Goal: Task Accomplishment & Management: Manage account settings

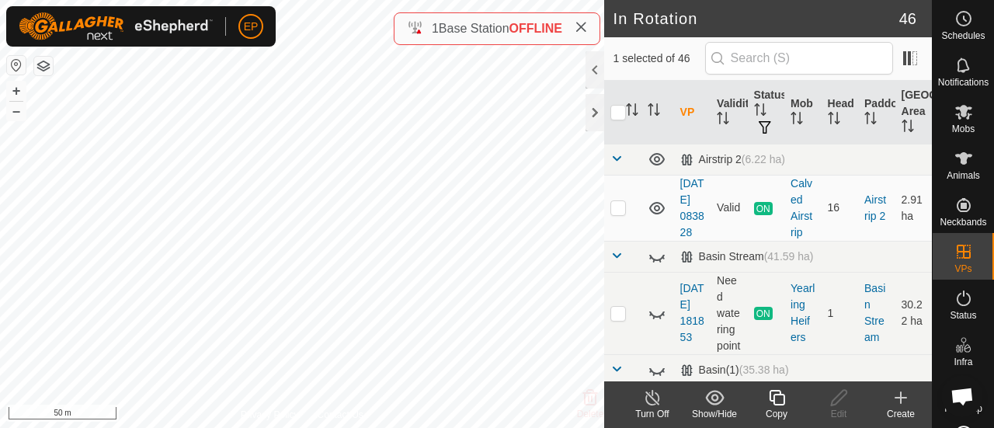
click at [774, 400] on icon at bounding box center [777, 398] width 16 height 16
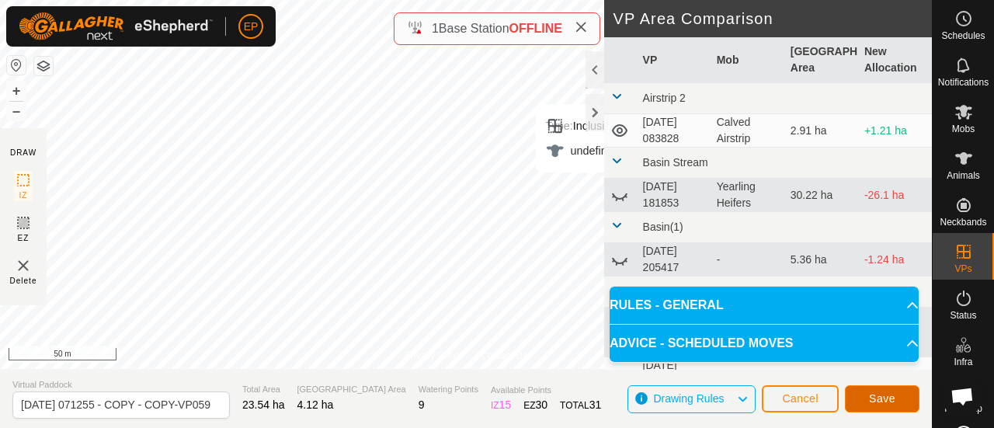
click at [867, 393] on button "Save" at bounding box center [882, 398] width 75 height 27
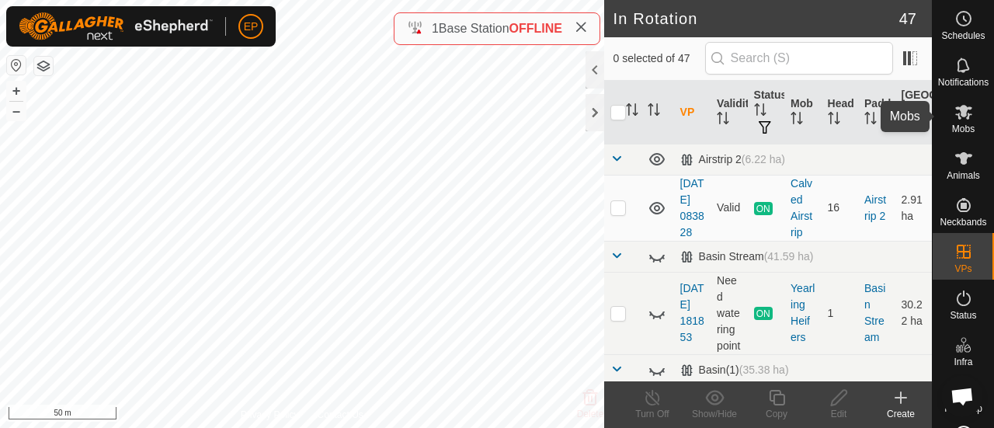
click at [961, 111] on icon at bounding box center [964, 112] width 19 height 19
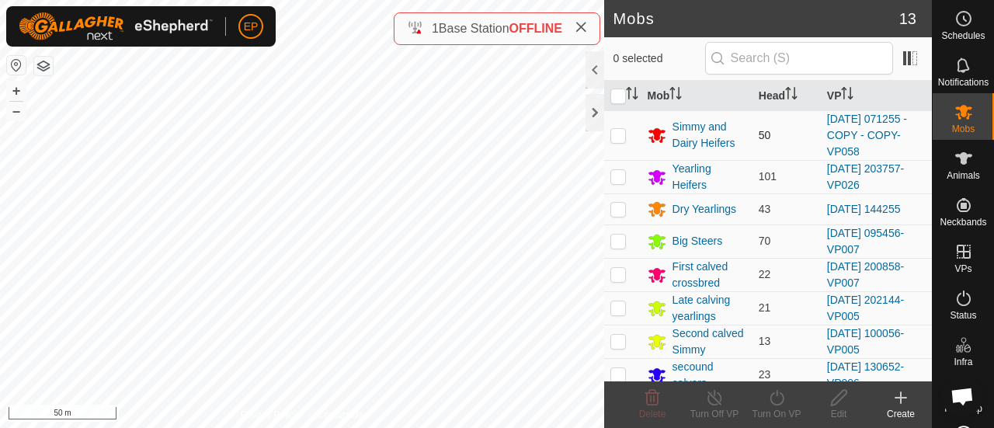
click at [623, 137] on p-checkbox at bounding box center [619, 135] width 16 height 12
checkbox input "true"
click at [768, 399] on icon at bounding box center [777, 397] width 19 height 19
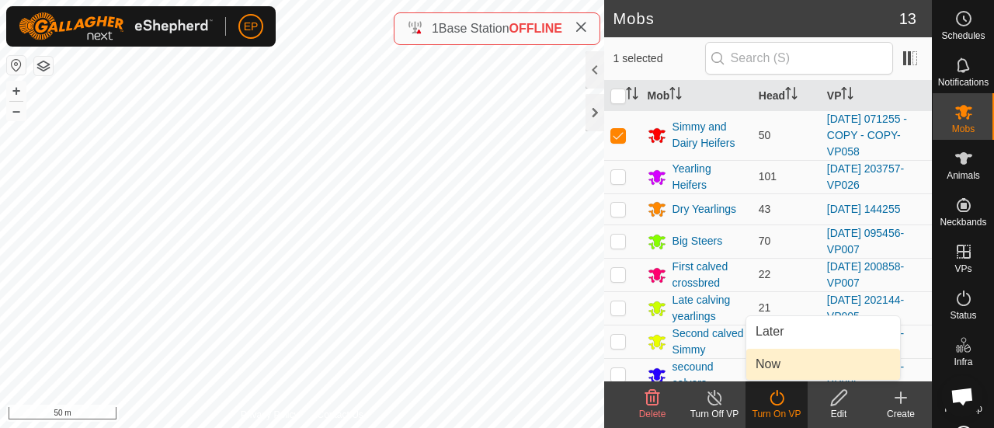
click at [766, 369] on link "Now" at bounding box center [824, 364] width 154 height 31
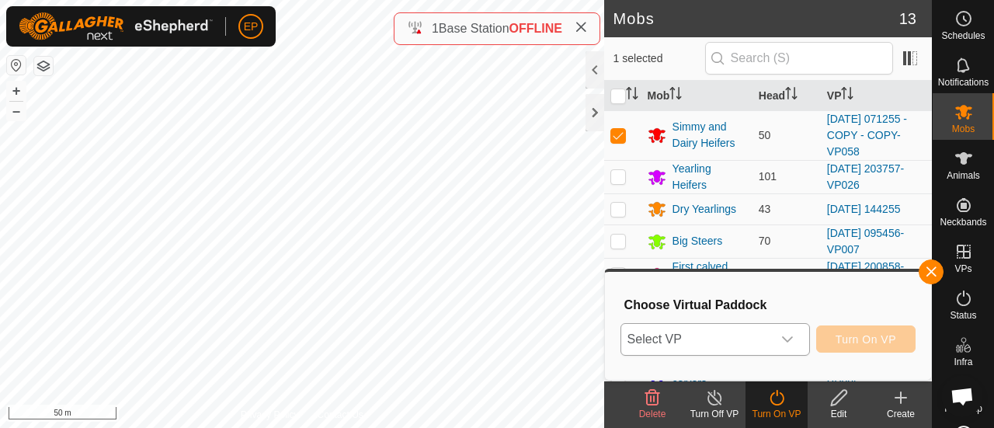
click at [731, 344] on span "Select VP" at bounding box center [697, 339] width 151 height 31
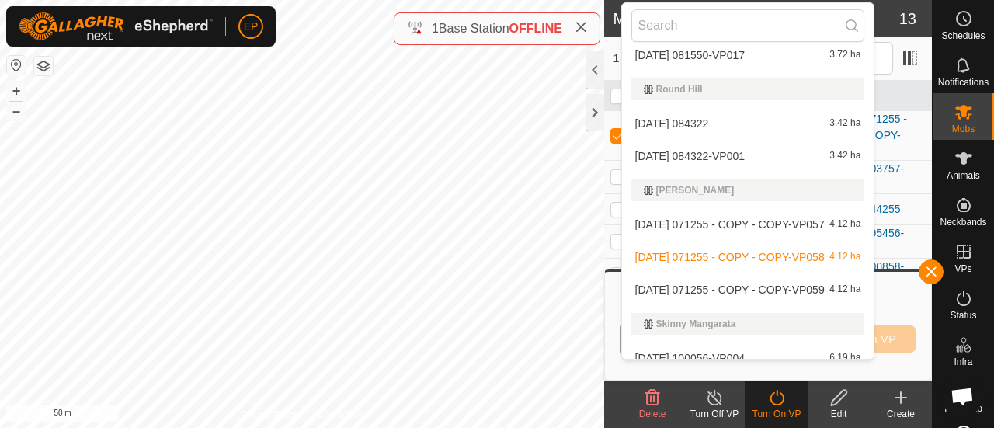
scroll to position [1866, 0]
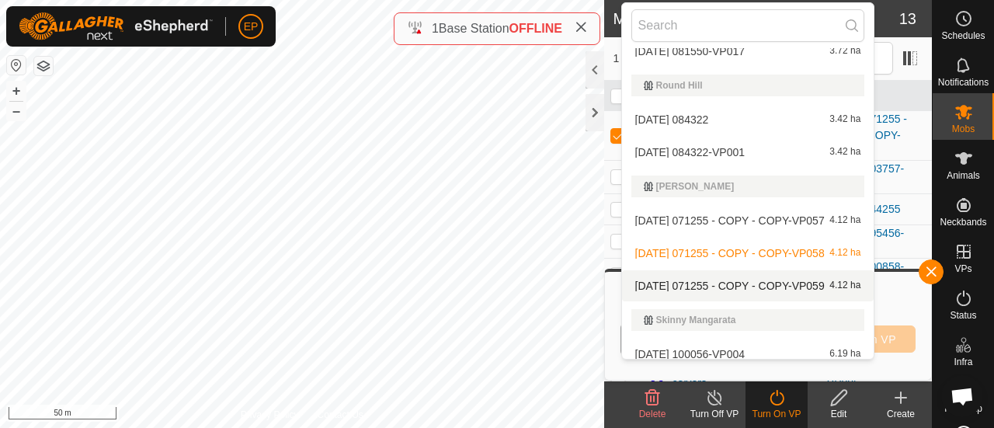
click at [834, 289] on li "[DATE] 071255 - COPY - COPY-VP059 4.12 ha" at bounding box center [748, 285] width 252 height 31
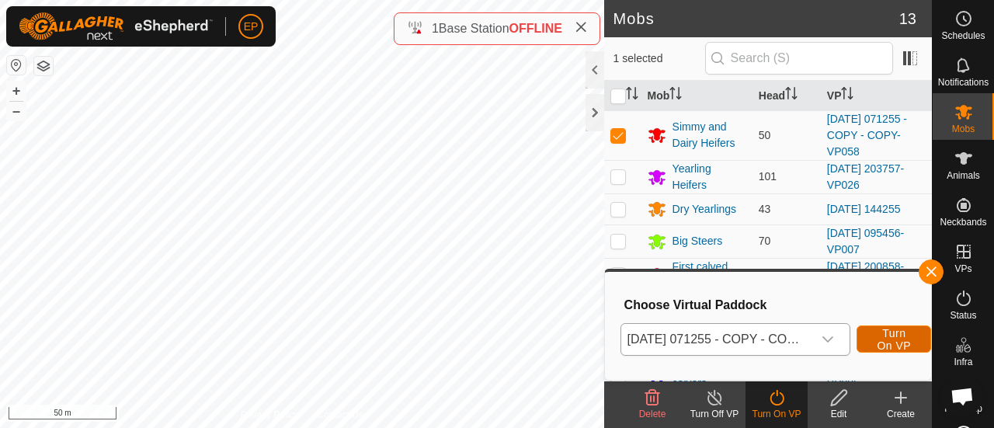
click at [875, 343] on button "Turn On VP" at bounding box center [894, 339] width 75 height 27
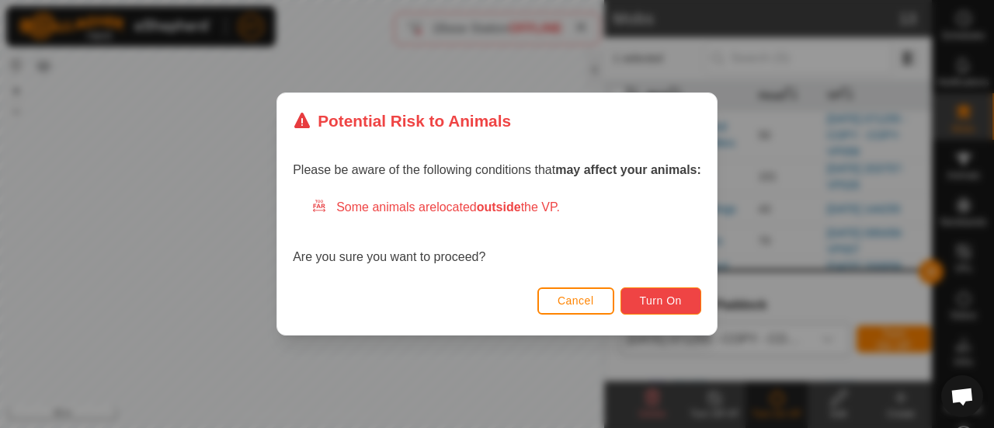
click at [685, 301] on button "Turn On" at bounding box center [661, 300] width 81 height 27
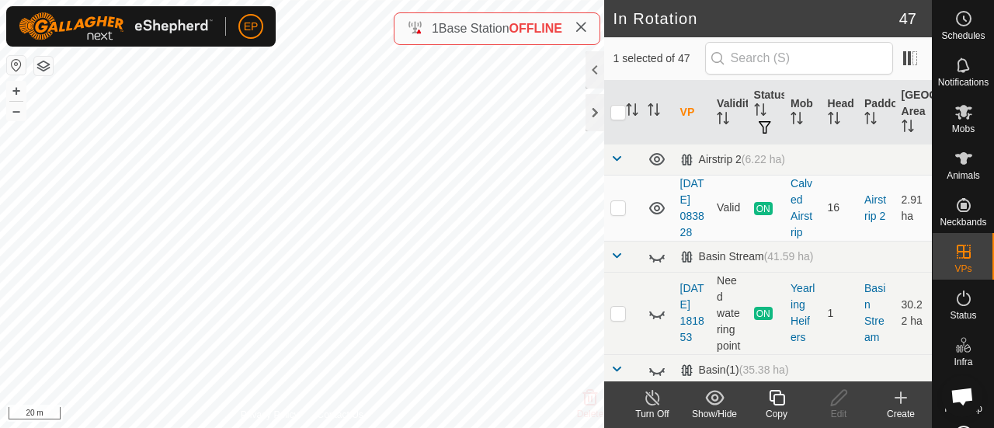
checkbox input "true"
checkbox input "false"
checkbox input "true"
checkbox input "false"
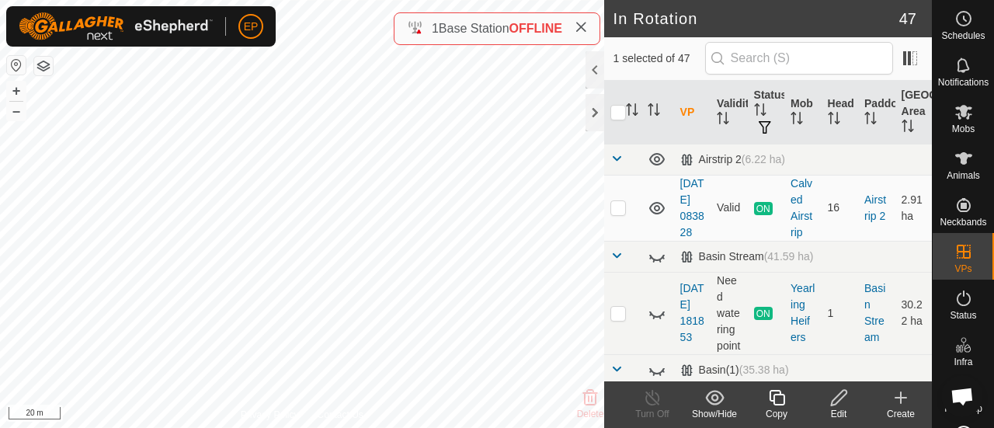
checkbox input "false"
checkbox input "true"
click at [779, 408] on div "Copy" at bounding box center [777, 414] width 62 height 14
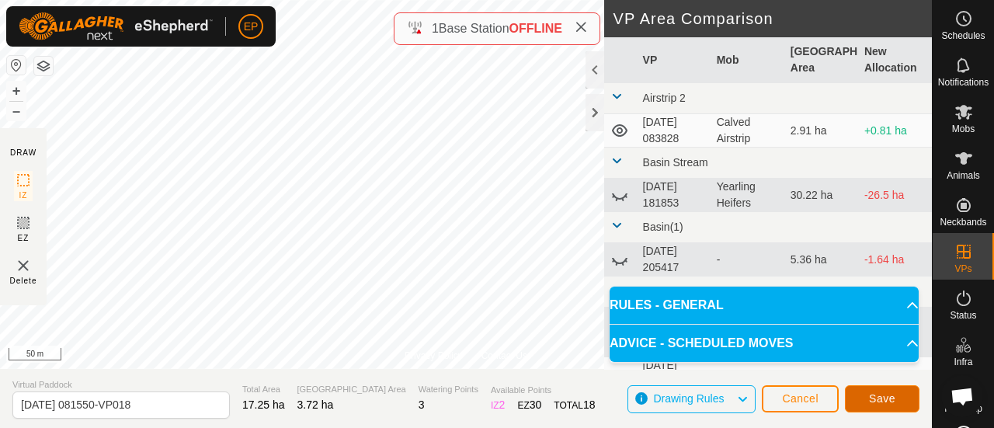
click at [866, 399] on button "Save" at bounding box center [882, 398] width 75 height 27
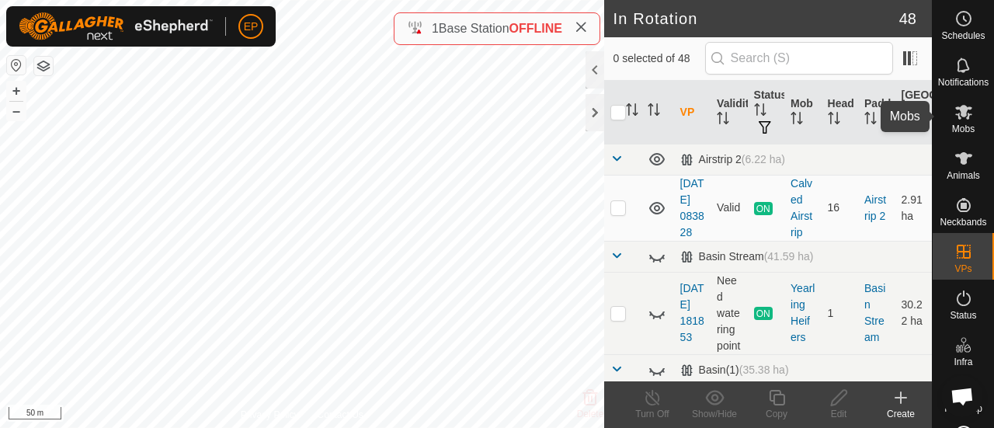
click at [958, 114] on icon at bounding box center [964, 112] width 17 height 15
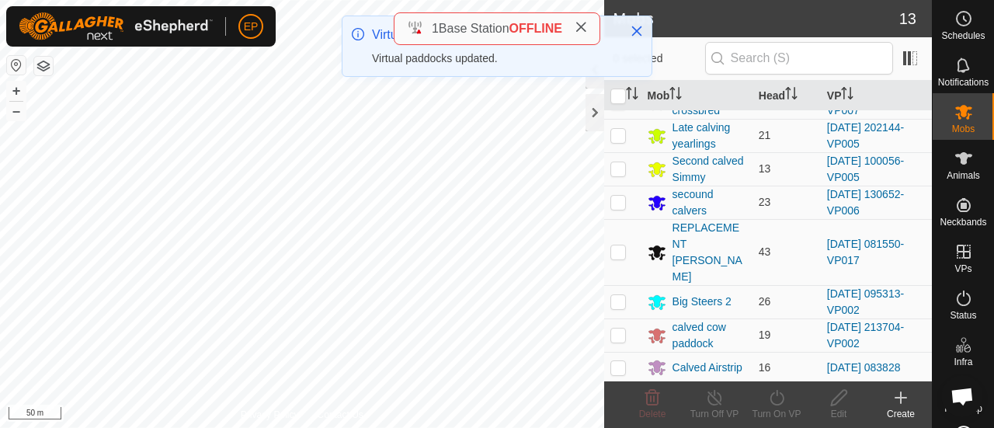
scroll to position [174, 0]
click at [622, 244] on p-checkbox at bounding box center [619, 250] width 16 height 12
checkbox input "true"
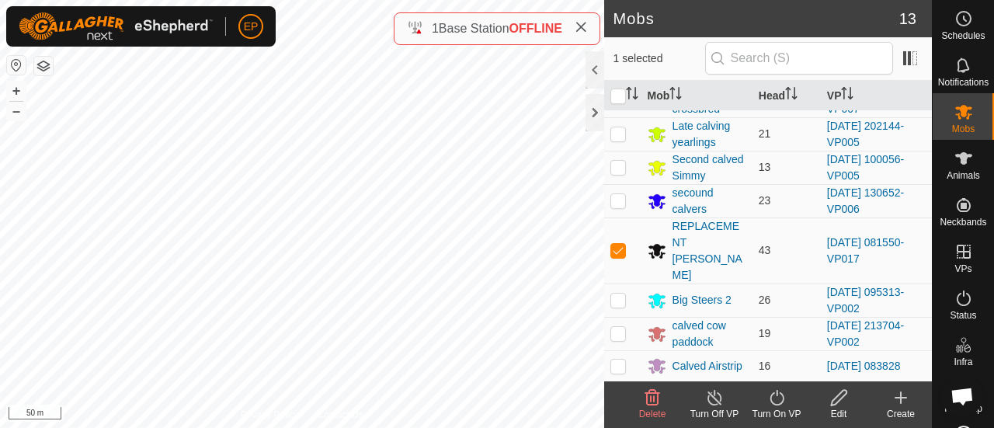
click at [772, 394] on icon at bounding box center [777, 398] width 14 height 16
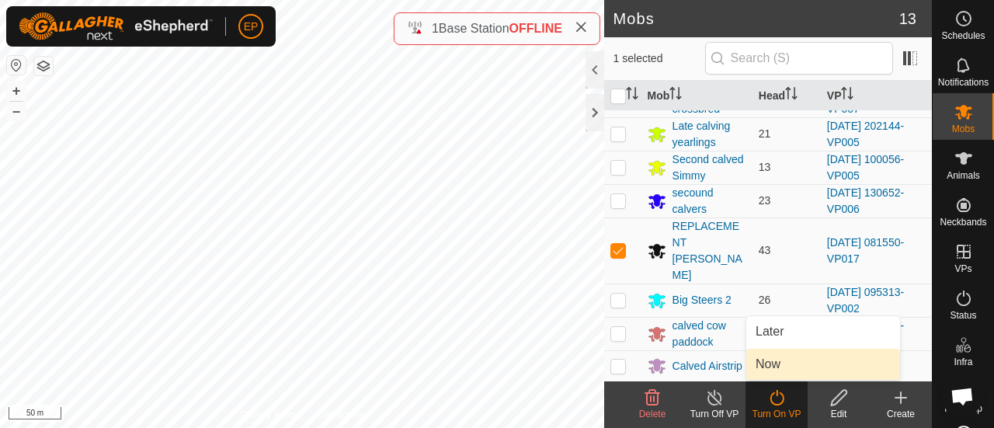
click at [771, 354] on link "Now" at bounding box center [824, 364] width 154 height 31
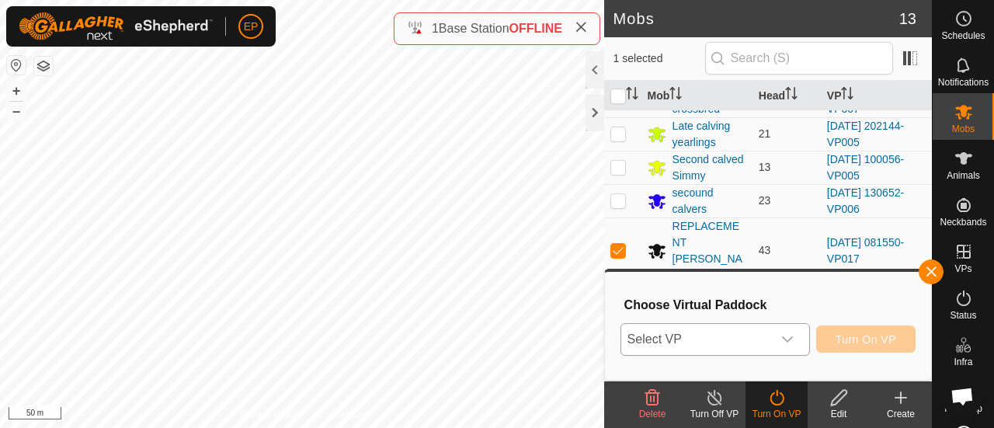
click at [782, 329] on div "dropdown trigger" at bounding box center [787, 339] width 31 height 31
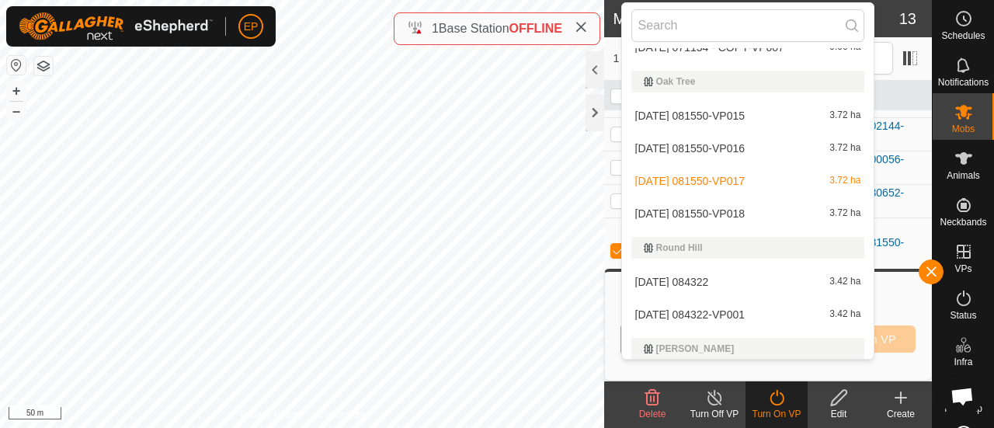
scroll to position [1754, 0]
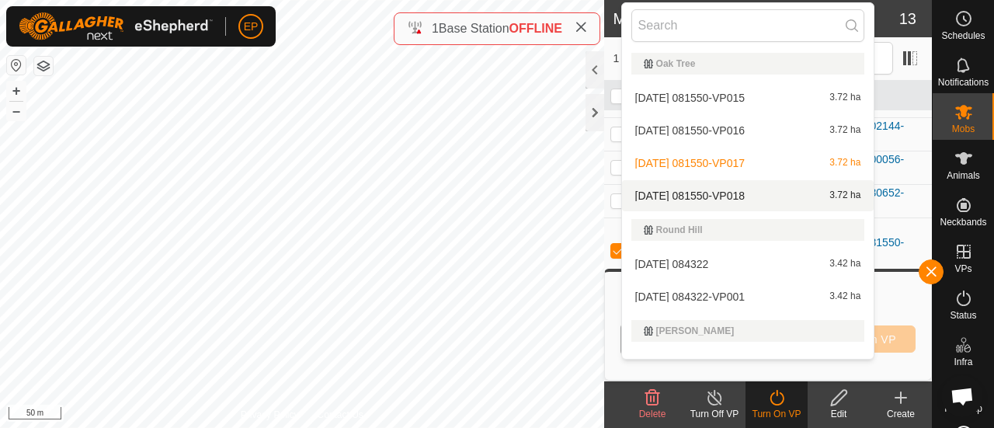
click at [743, 193] on li "[DATE] 081550-VP018 3.72 ha" at bounding box center [748, 195] width 252 height 31
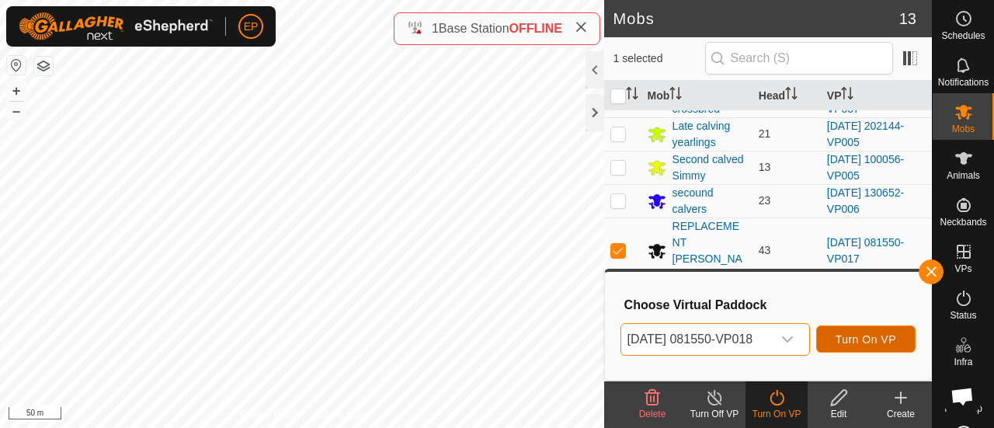
click at [859, 333] on span "Turn On VP" at bounding box center [866, 339] width 61 height 12
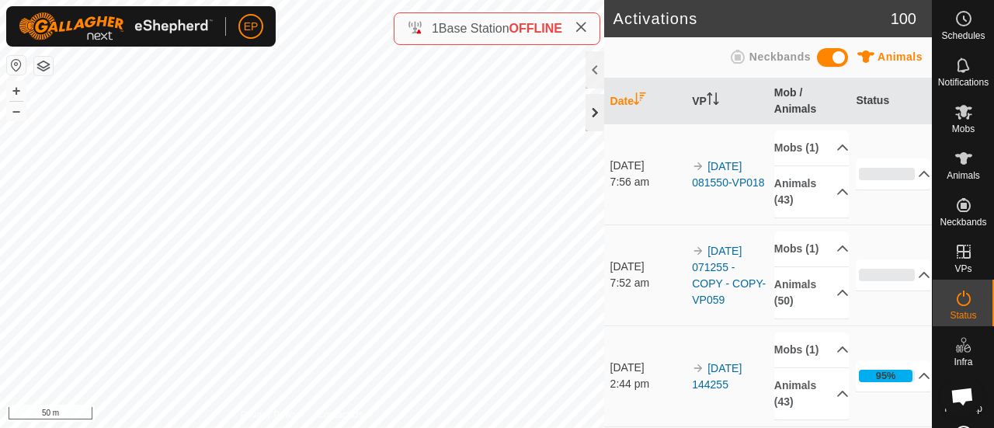
click at [325, 270] on div "EP Schedules Notifications Mobs Animals Neckbands VPs Status Infra Heatmap Help…" at bounding box center [497, 214] width 994 height 428
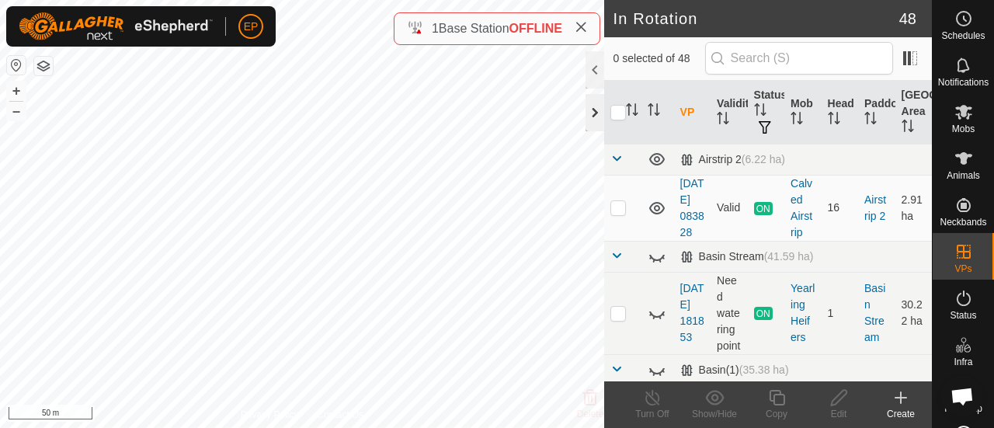
checkbox input "true"
click at [769, 398] on icon at bounding box center [777, 398] width 16 height 16
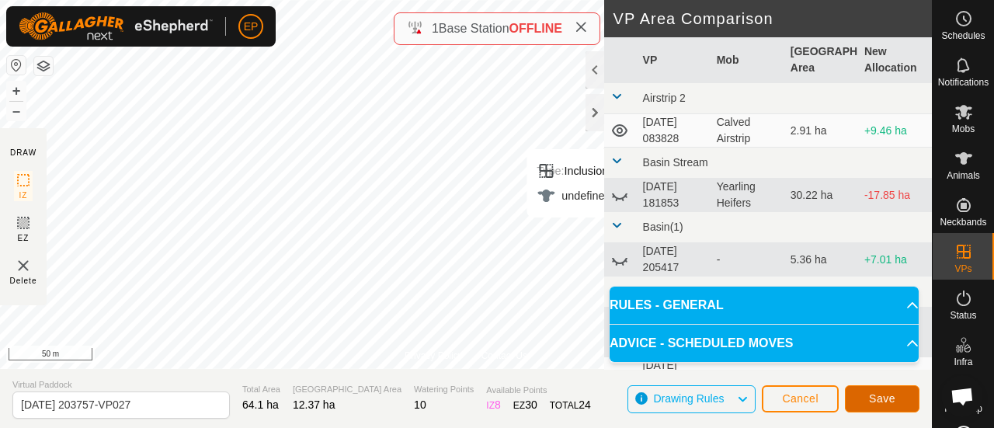
click at [893, 403] on span "Save" at bounding box center [882, 398] width 26 height 12
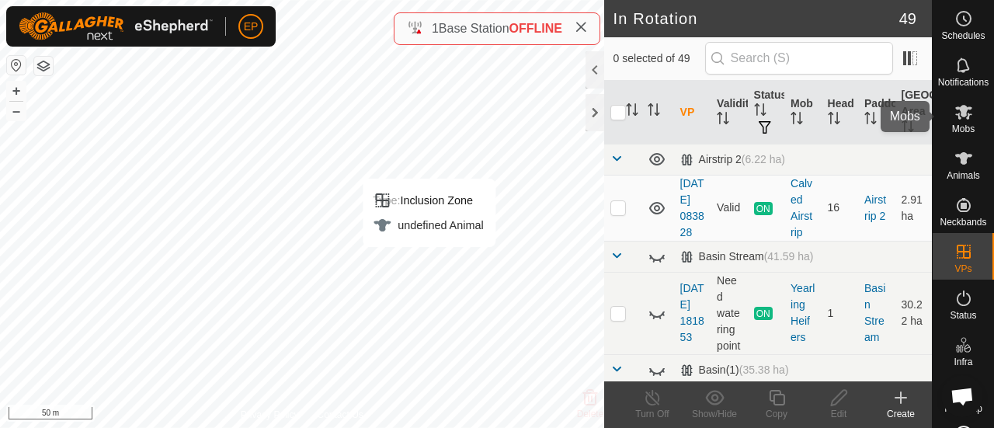
click at [955, 120] on icon at bounding box center [964, 112] width 19 height 19
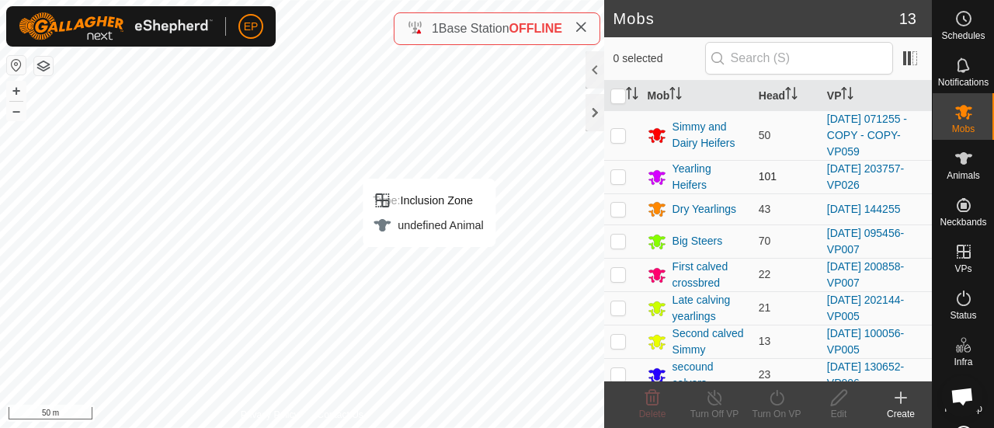
click at [617, 179] on p-checkbox at bounding box center [619, 176] width 16 height 12
checkbox input "true"
click at [773, 400] on icon at bounding box center [777, 397] width 19 height 19
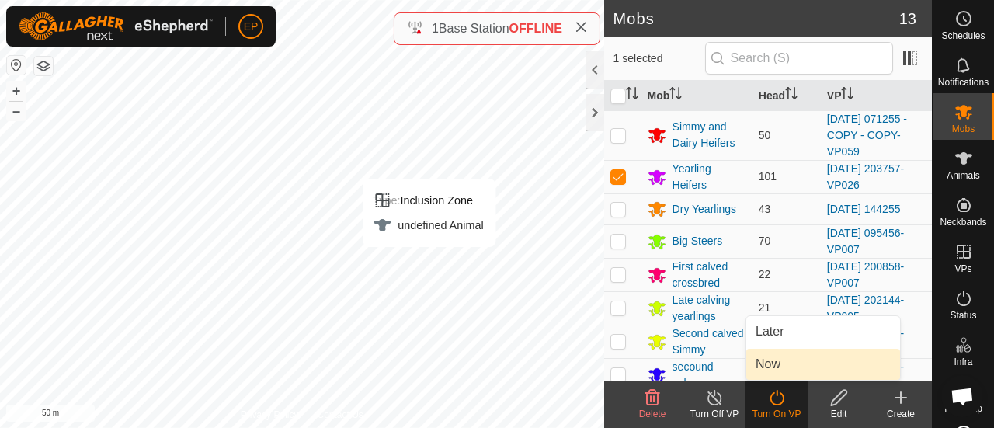
click at [767, 364] on link "Now" at bounding box center [824, 364] width 154 height 31
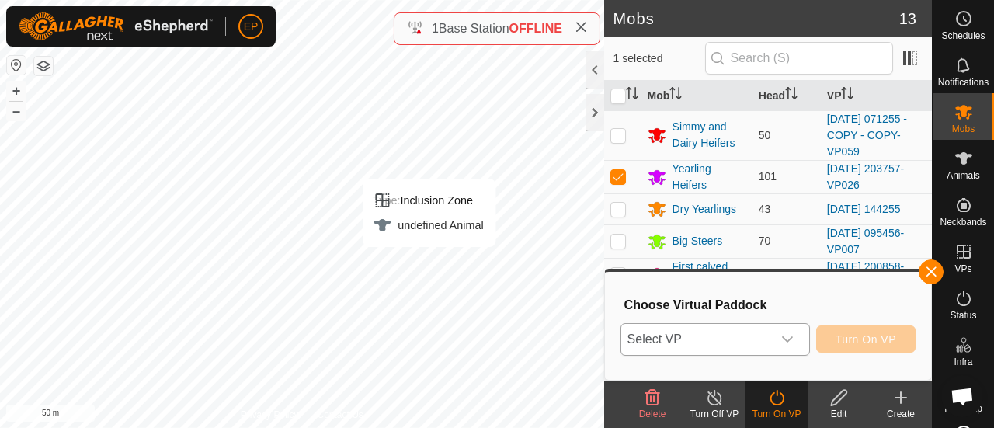
click at [775, 337] on div "dropdown trigger" at bounding box center [787, 339] width 31 height 31
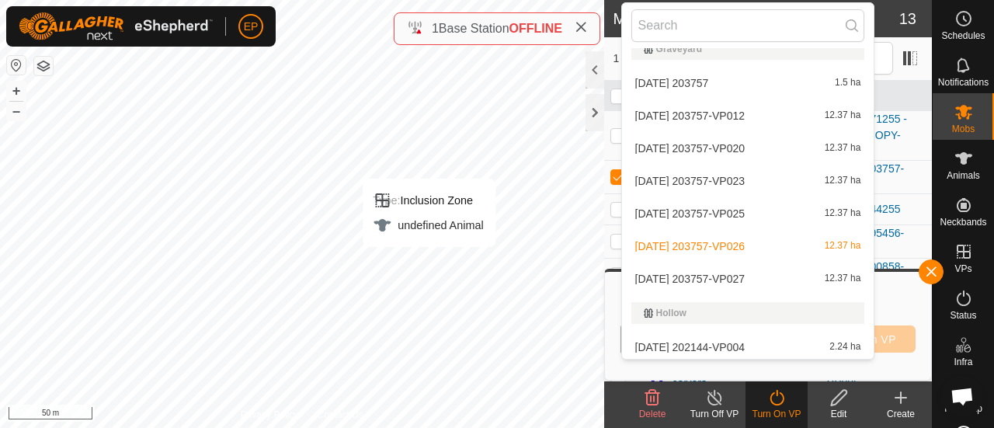
scroll to position [1108, 0]
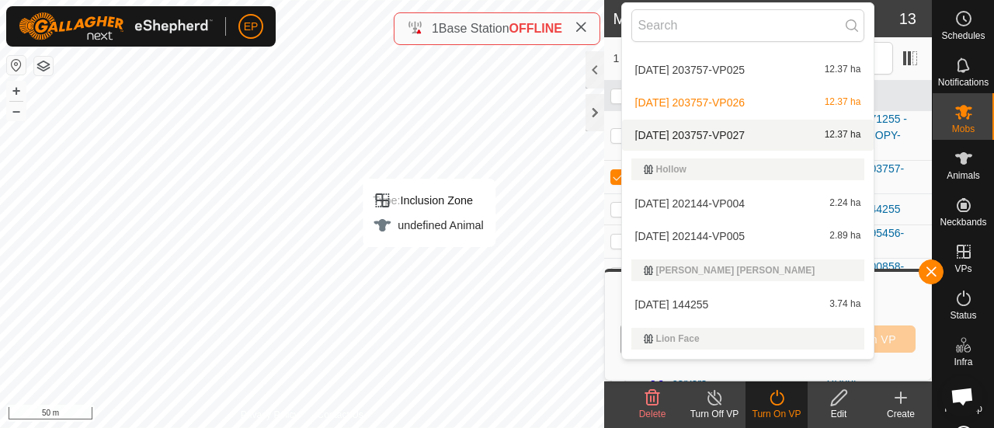
click at [757, 133] on li "[DATE] 203757-VP027 12.37 ha" at bounding box center [748, 135] width 252 height 31
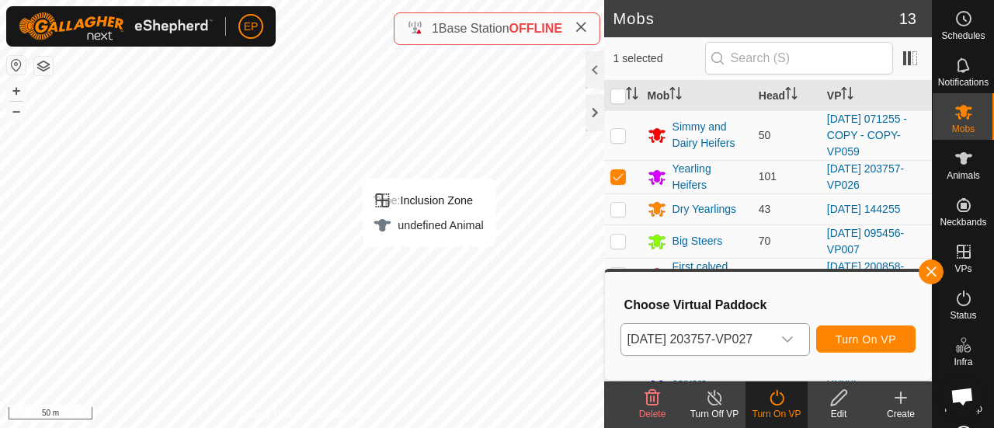
click at [869, 325] on div "[DATE] 203757-VP027 Turn On VP" at bounding box center [768, 339] width 295 height 37
click at [872, 333] on span "Turn On VP" at bounding box center [866, 339] width 61 height 12
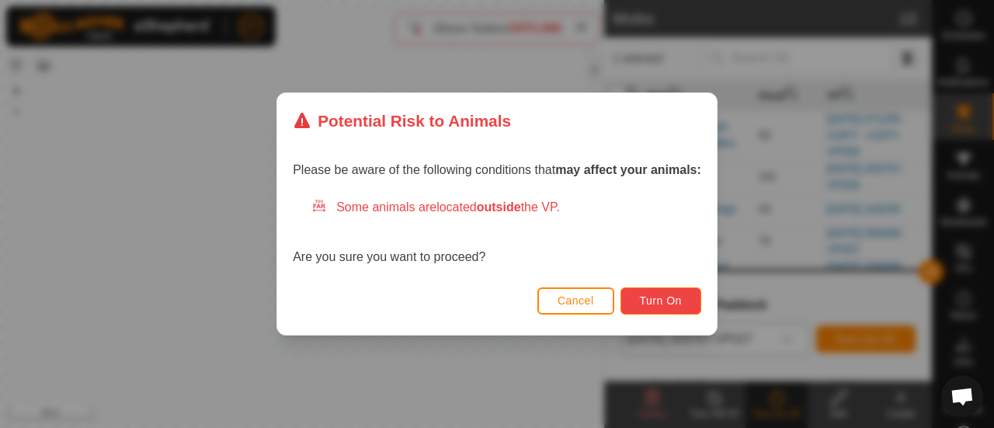
click at [679, 302] on span "Turn On" at bounding box center [661, 300] width 42 height 12
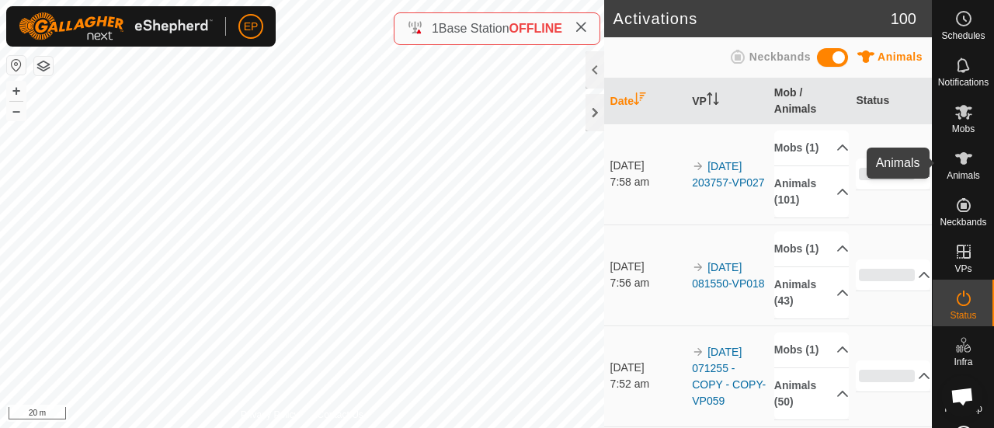
click at [955, 166] on icon at bounding box center [964, 158] width 19 height 19
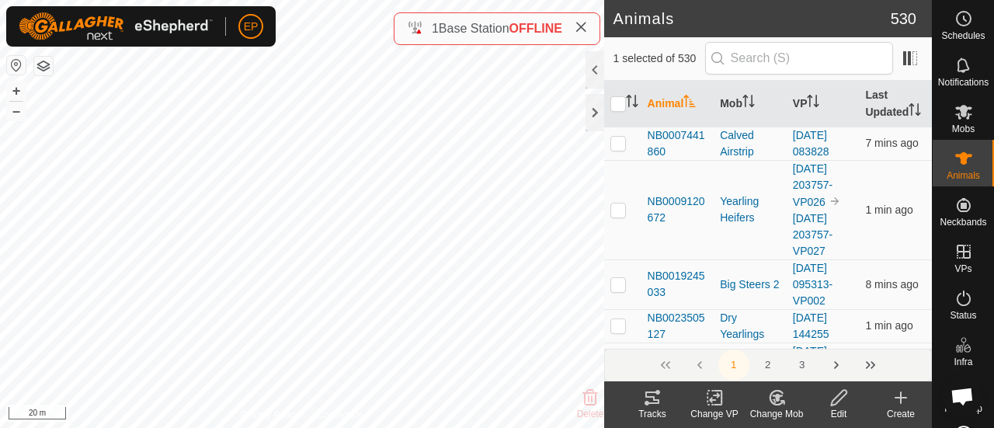
click at [777, 399] on icon at bounding box center [777, 398] width 11 height 8
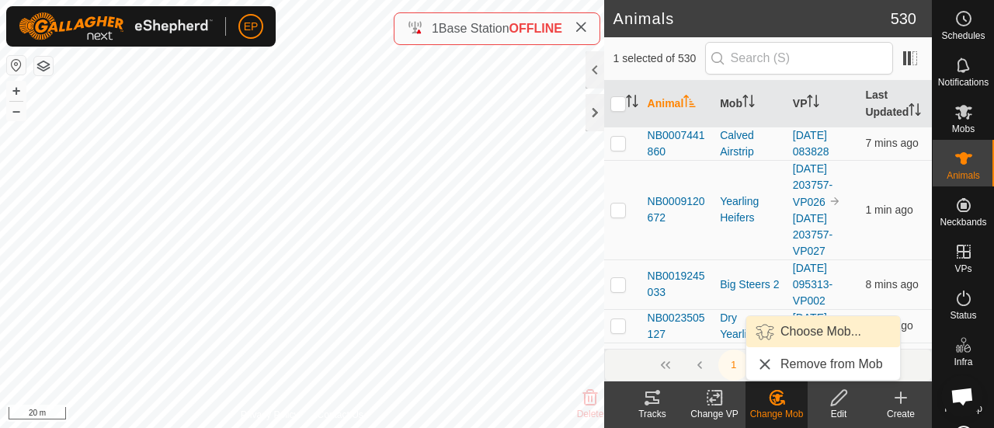
click at [815, 321] on link "Choose Mob..." at bounding box center [824, 331] width 154 height 31
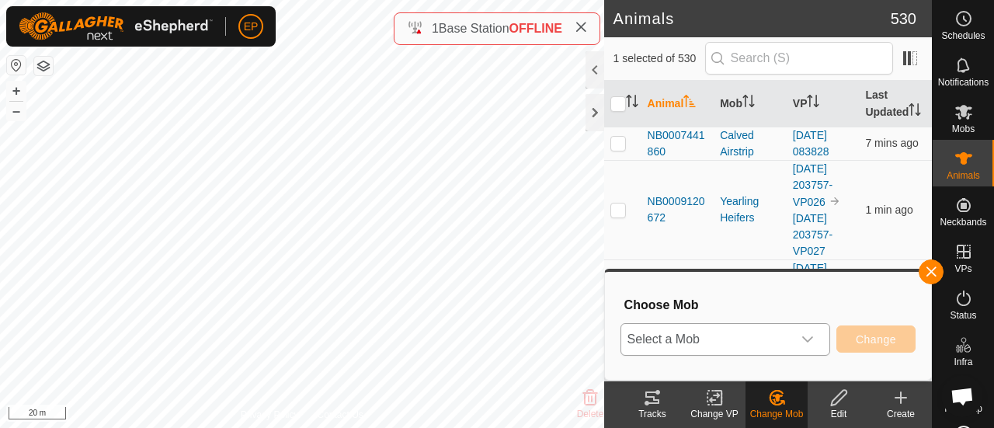
click at [663, 338] on span "Select a Mob" at bounding box center [707, 339] width 171 height 31
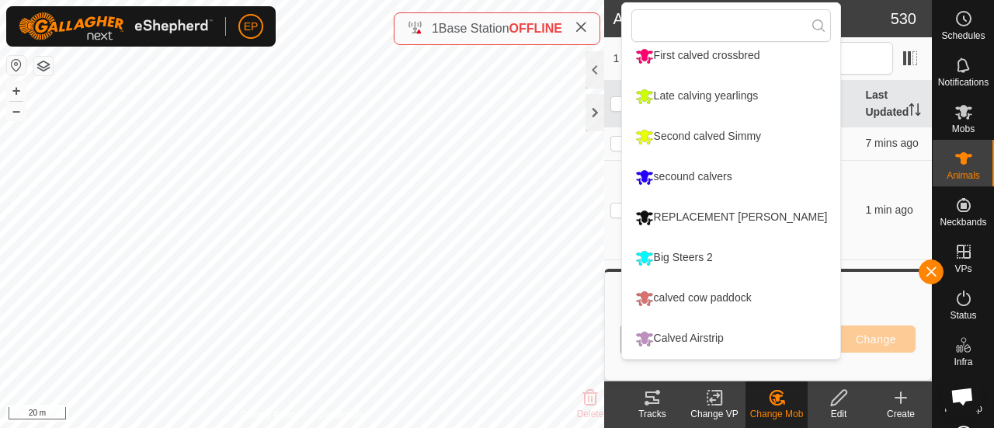
scroll to position [213, 0]
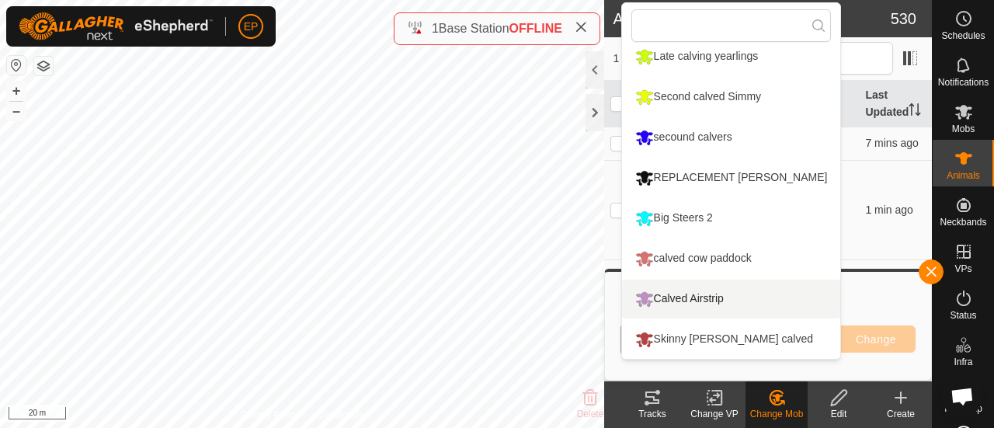
click at [685, 294] on li "Calved Airstrip" at bounding box center [731, 299] width 219 height 39
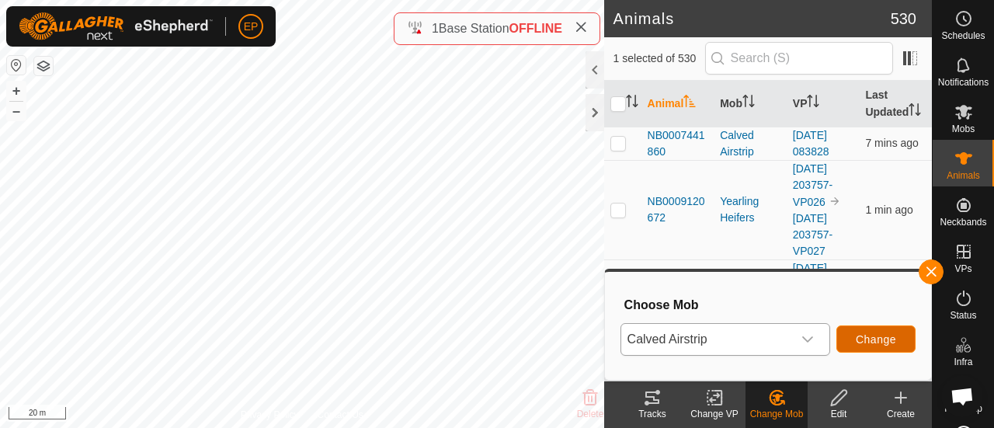
click at [855, 335] on button "Change" at bounding box center [876, 339] width 79 height 27
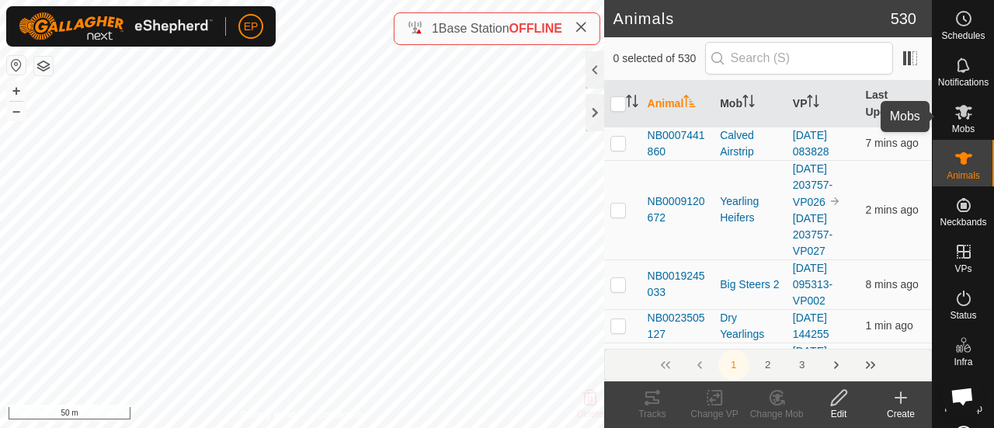
click at [959, 120] on icon at bounding box center [964, 112] width 19 height 19
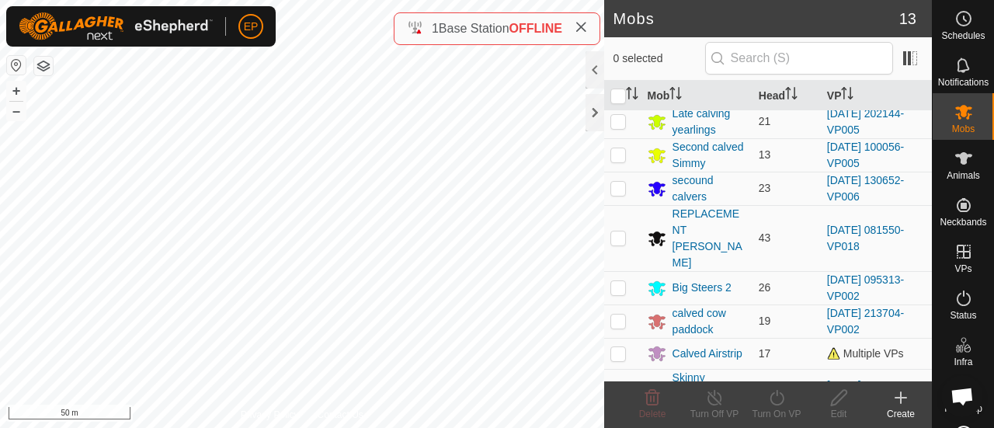
scroll to position [207, 0]
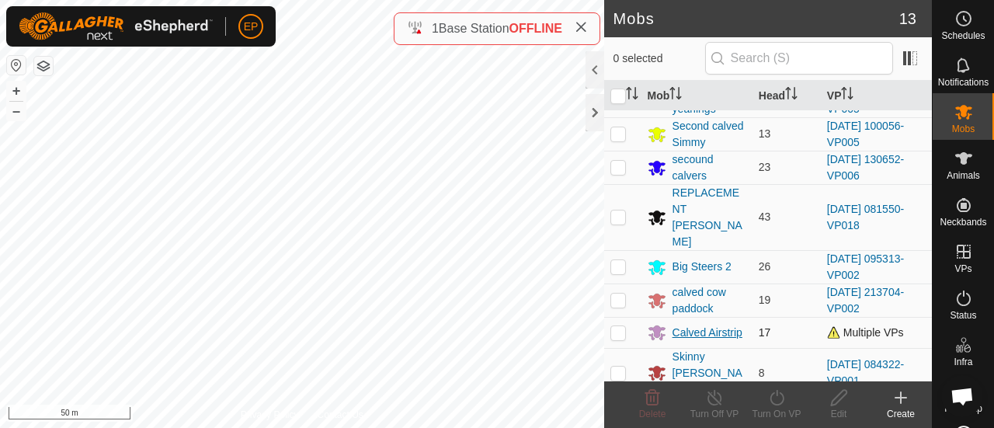
click at [693, 325] on div "Calved Airstrip" at bounding box center [708, 333] width 70 height 16
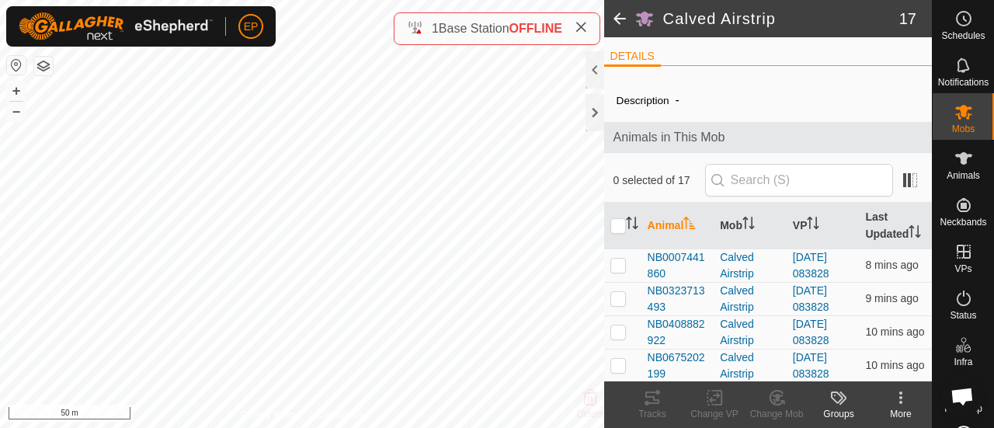
click at [622, 17] on span at bounding box center [619, 18] width 31 height 37
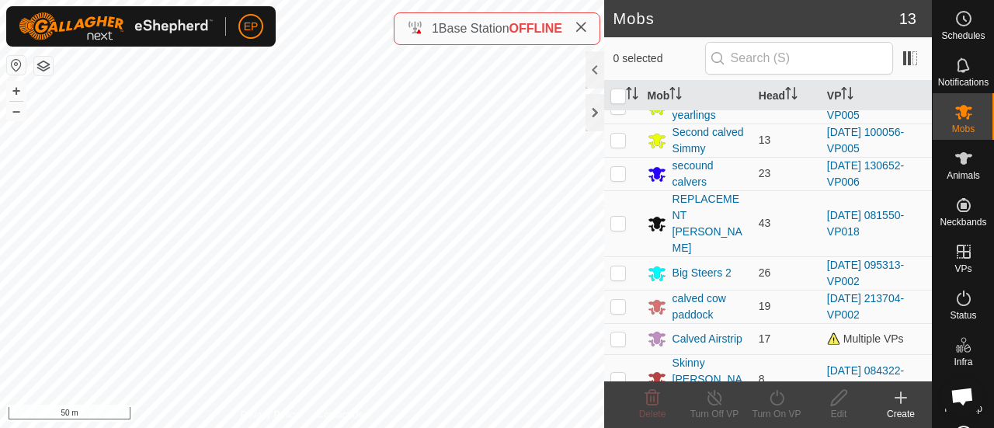
scroll to position [207, 0]
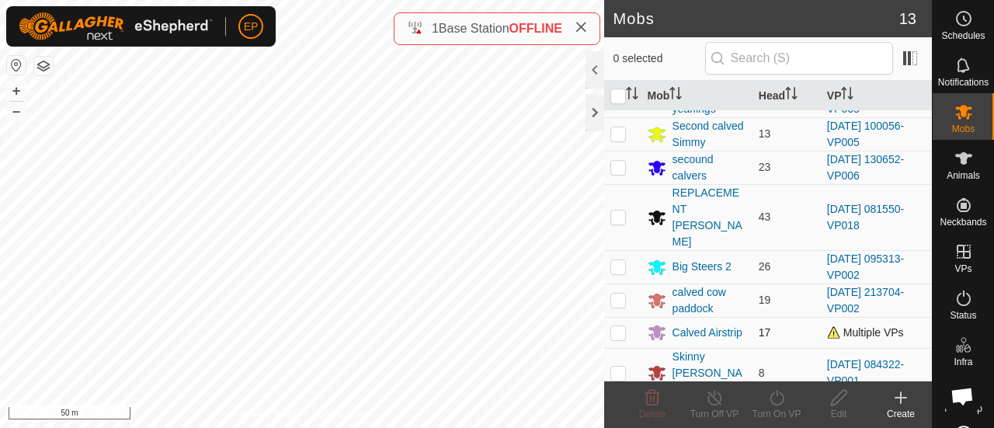
click at [622, 326] on p-checkbox at bounding box center [619, 332] width 16 height 12
checkbox input "true"
click at [775, 406] on icon at bounding box center [777, 397] width 19 height 19
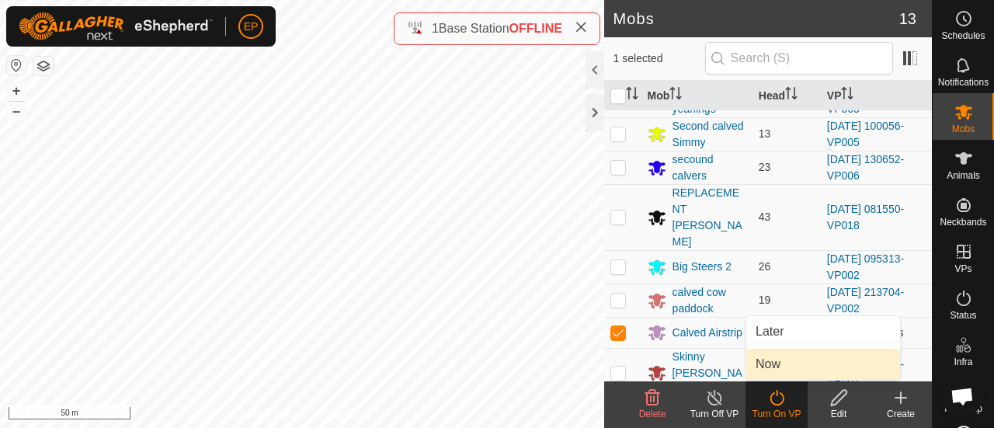
click at [762, 366] on link "Now" at bounding box center [824, 364] width 154 height 31
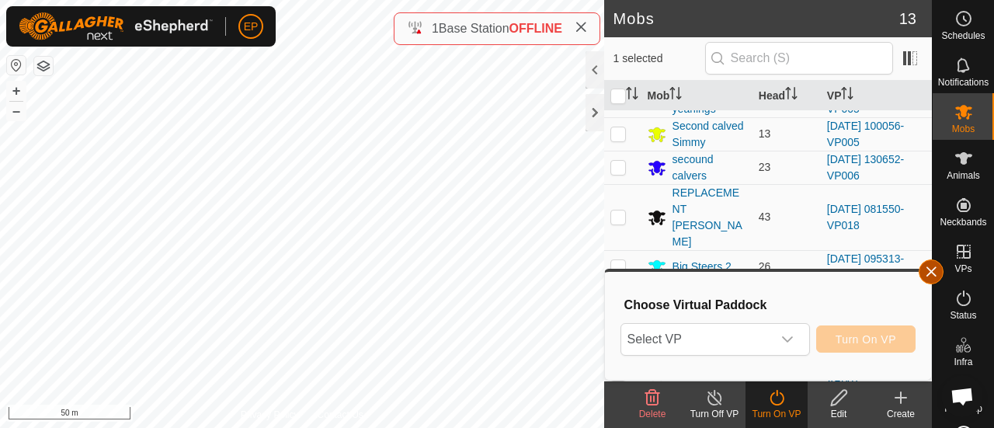
click at [935, 267] on button "button" at bounding box center [931, 271] width 25 height 25
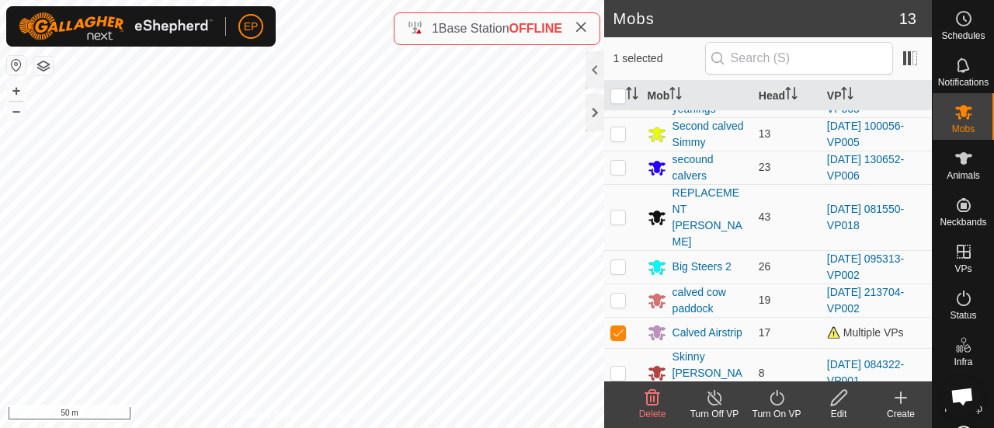
click at [897, 398] on icon at bounding box center [901, 398] width 11 height 0
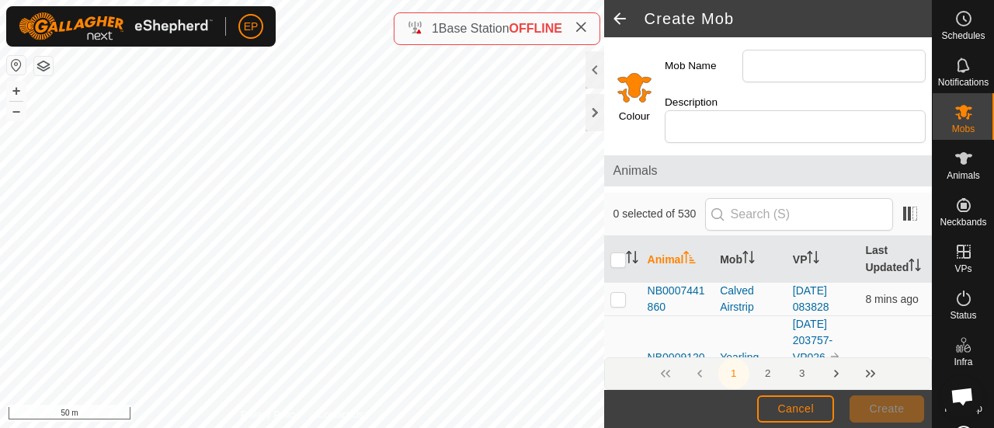
click at [622, 22] on span at bounding box center [619, 18] width 31 height 37
